Goal: Use online tool/utility

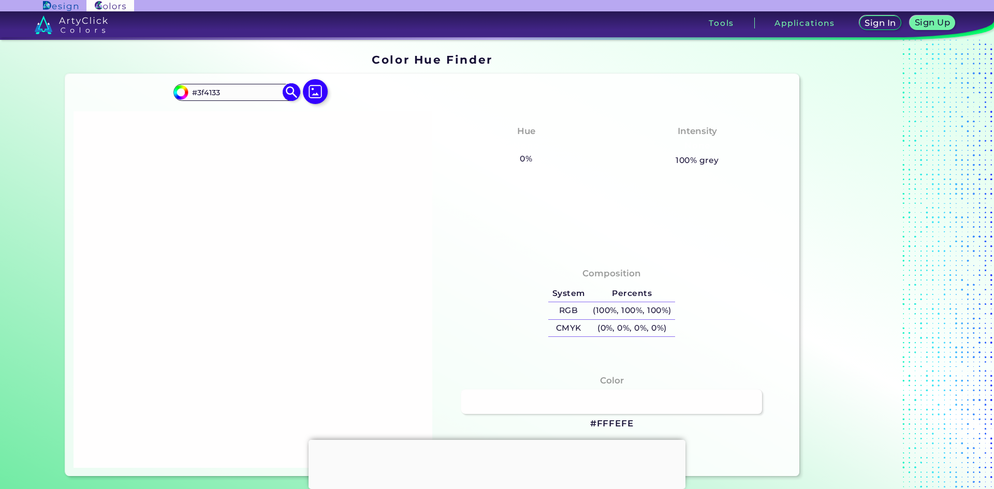
type input "#3f4133"
click at [288, 91] on img at bounding box center [292, 92] width 18 height 18
type input "#3f4133"
type input "#3F4133"
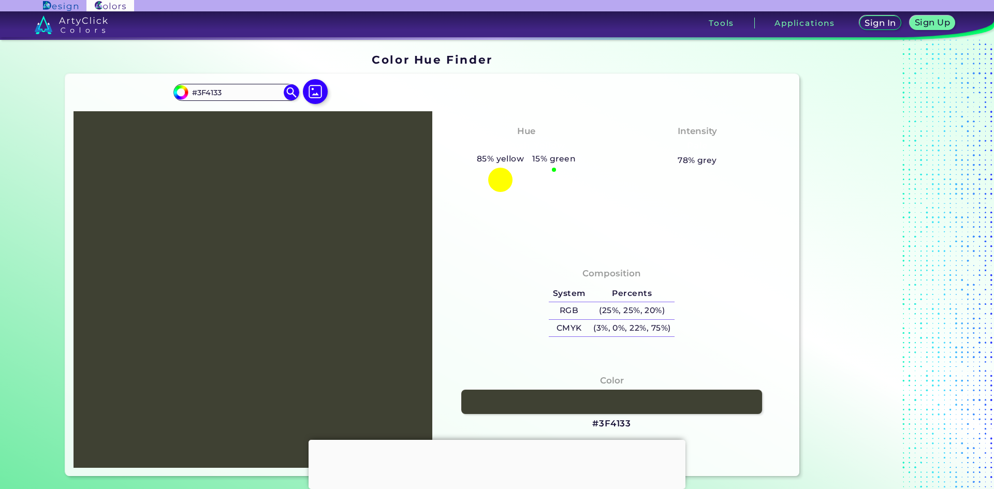
drag, startPoint x: 684, startPoint y: 128, endPoint x: 709, endPoint y: 149, distance: 31.6
click at [710, 138] on h4 "Intensity" at bounding box center [697, 131] width 39 height 15
click at [700, 161] on h5 "78% grey" at bounding box center [697, 160] width 39 height 13
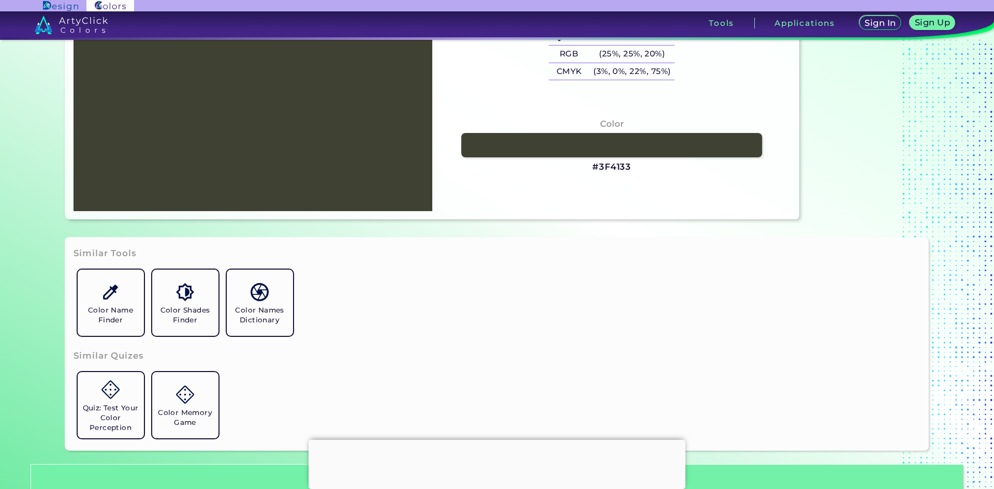
scroll to position [276, 0]
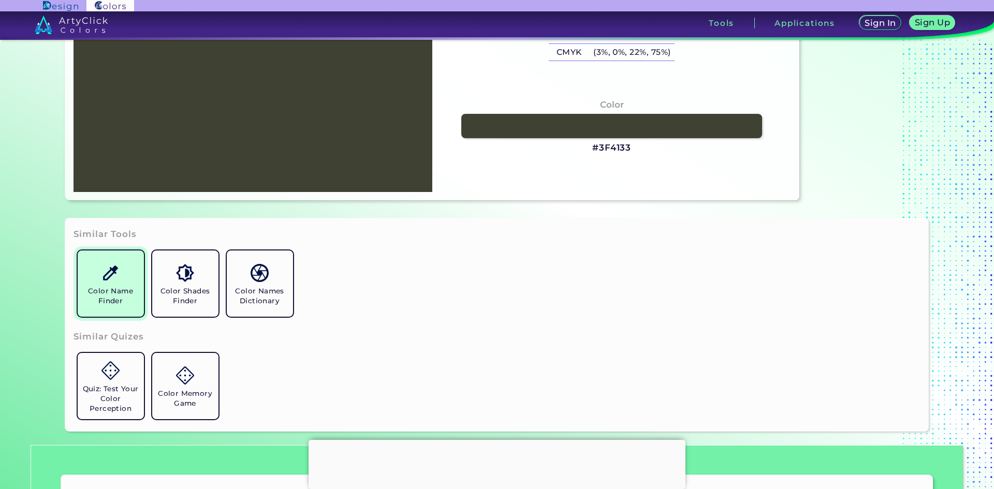
click at [106, 273] on img at bounding box center [111, 273] width 18 height 18
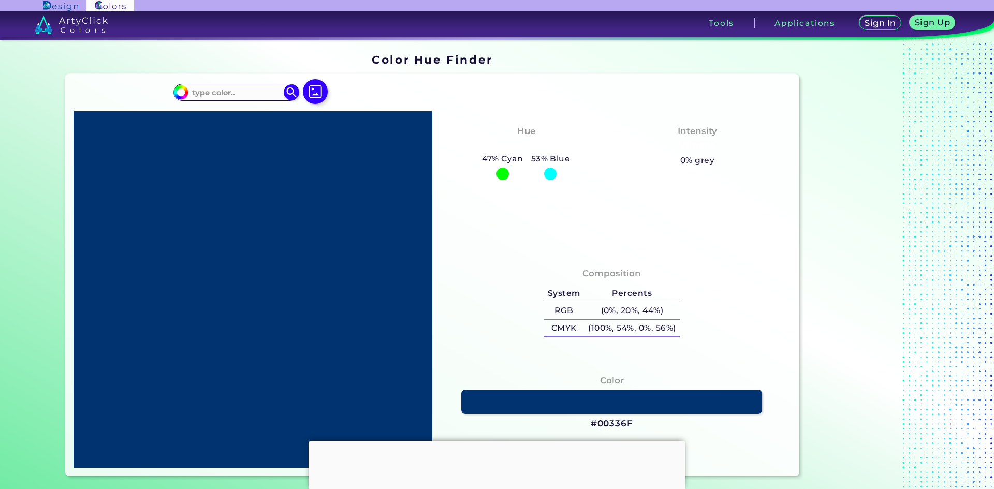
type input "#3f4133"
type input "#3F4133"
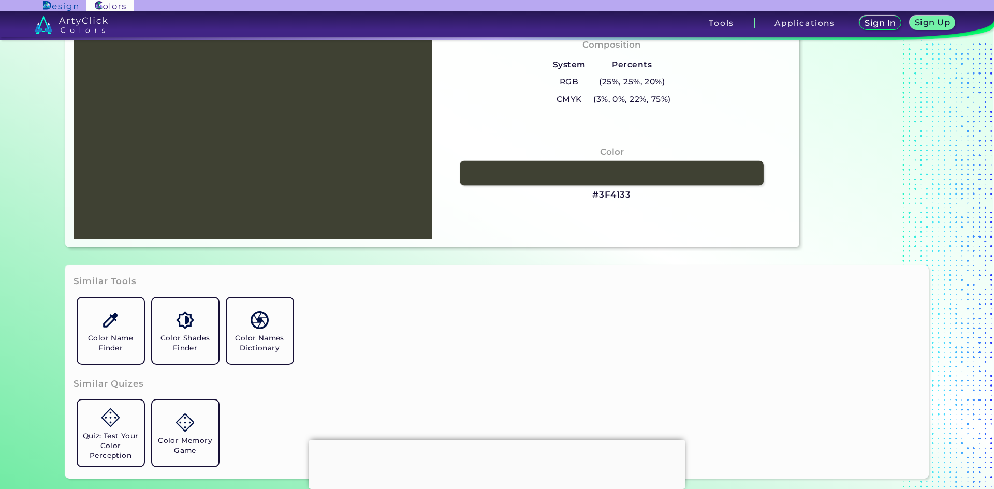
scroll to position [276, 0]
